Goal: Check status

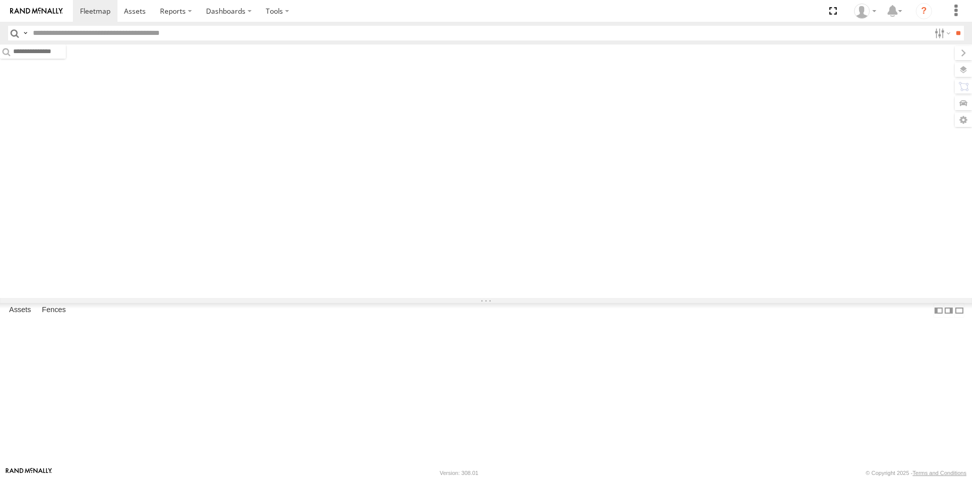
type input "****"
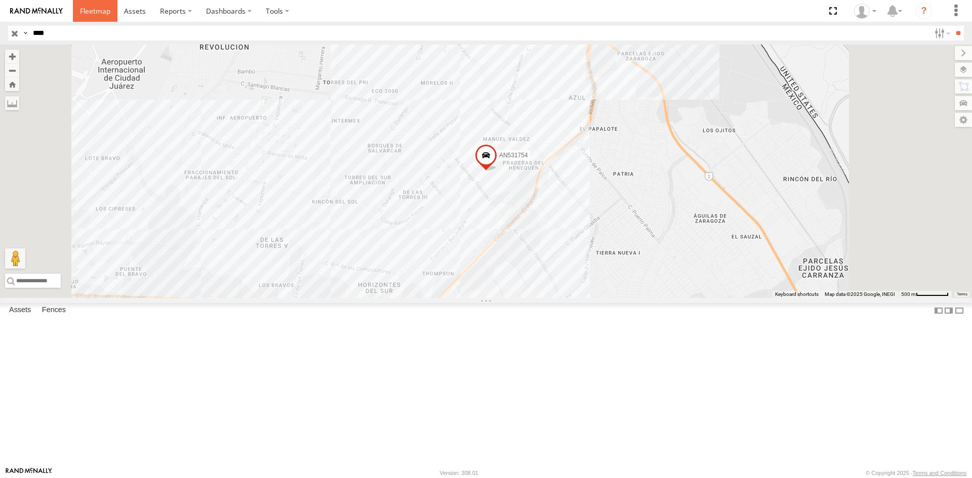
click at [93, 13] on span at bounding box center [95, 11] width 30 height 10
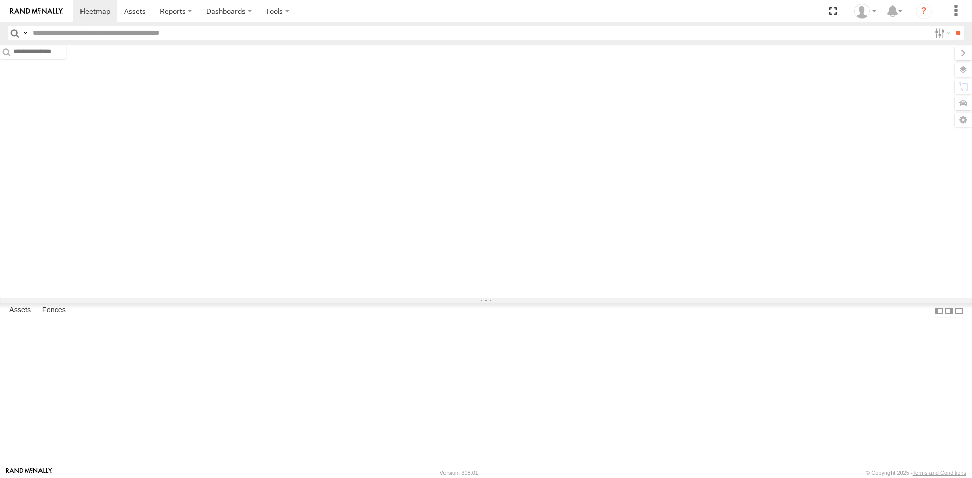
type input "****"
